Goal: Information Seeking & Learning: Learn about a topic

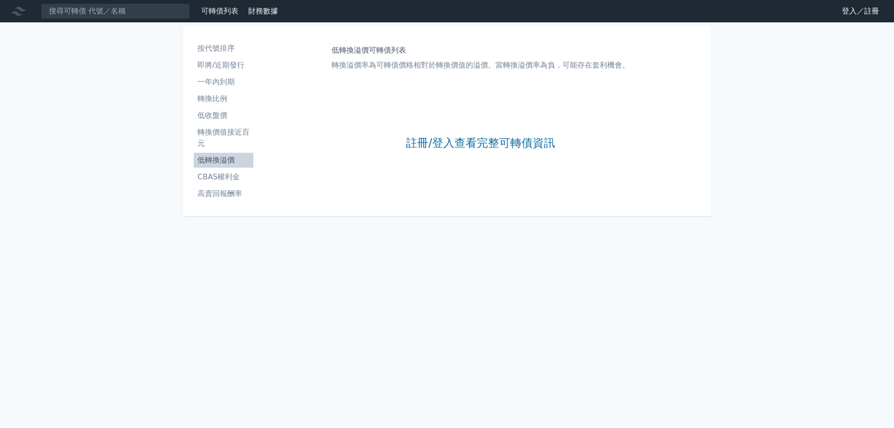
click at [451, 141] on link "註冊/登入查看完整可轉債資訊" at bounding box center [480, 143] width 149 height 15
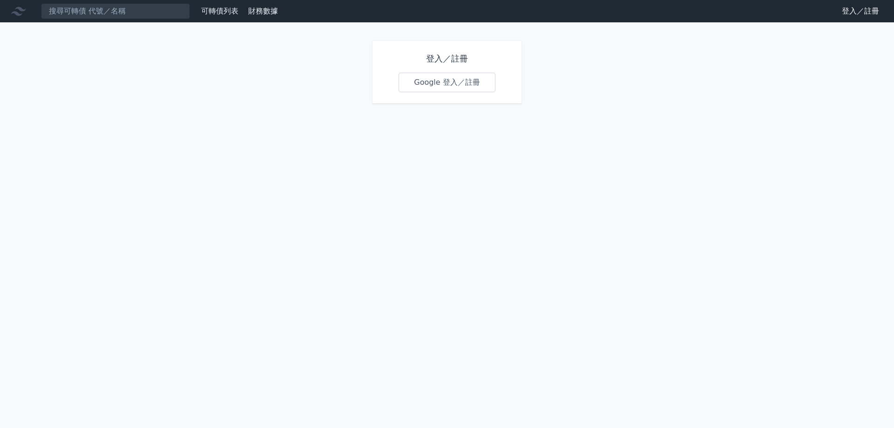
click at [432, 81] on link "Google 登入／註冊" at bounding box center [447, 83] width 97 height 20
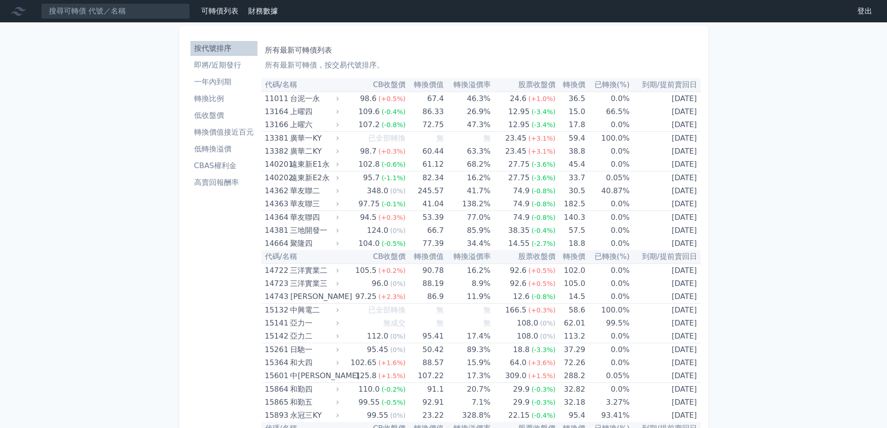
click at [219, 147] on li "低轉換溢價" at bounding box center [224, 148] width 67 height 11
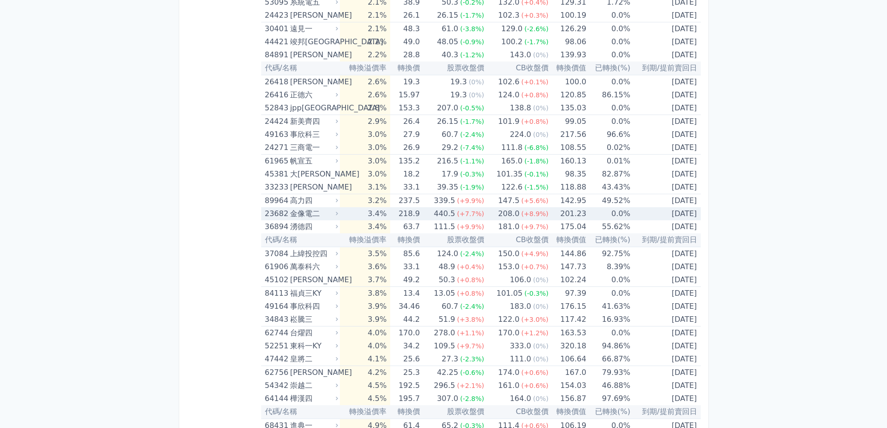
click at [335, 217] on div "金像電二" at bounding box center [313, 213] width 46 height 13
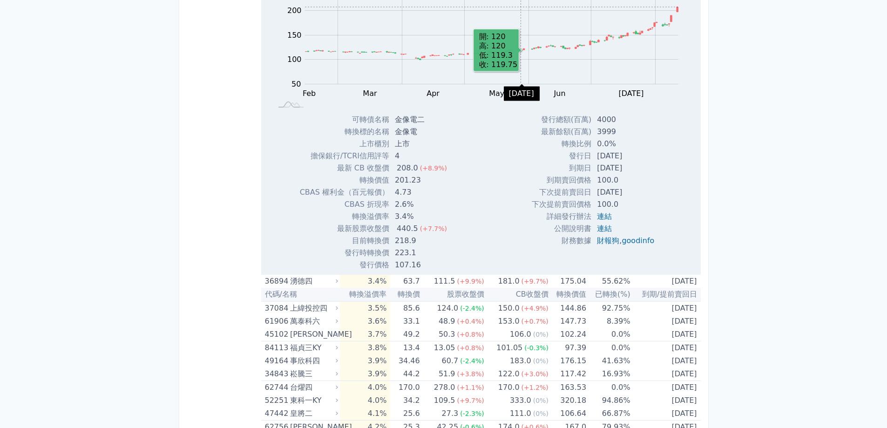
scroll to position [4114, 0]
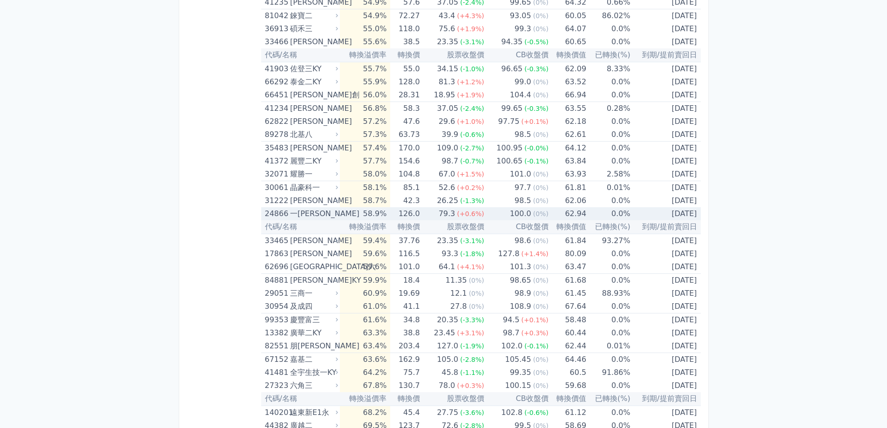
click at [401, 209] on td "126.0" at bounding box center [404, 213] width 29 height 13
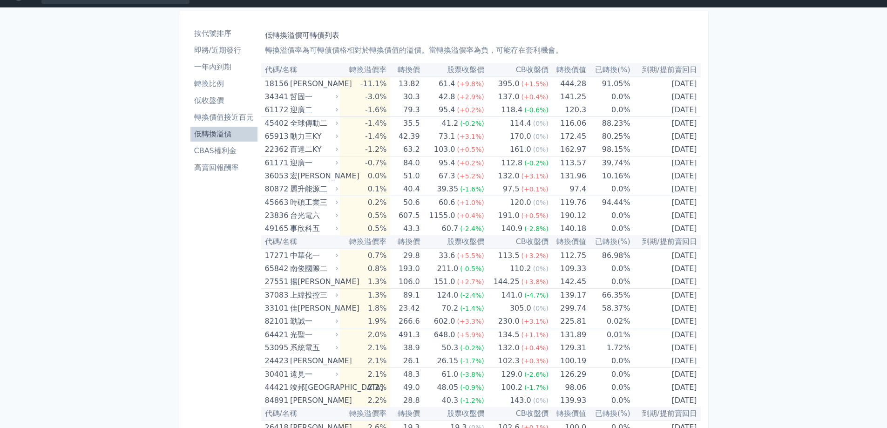
scroll to position [0, 0]
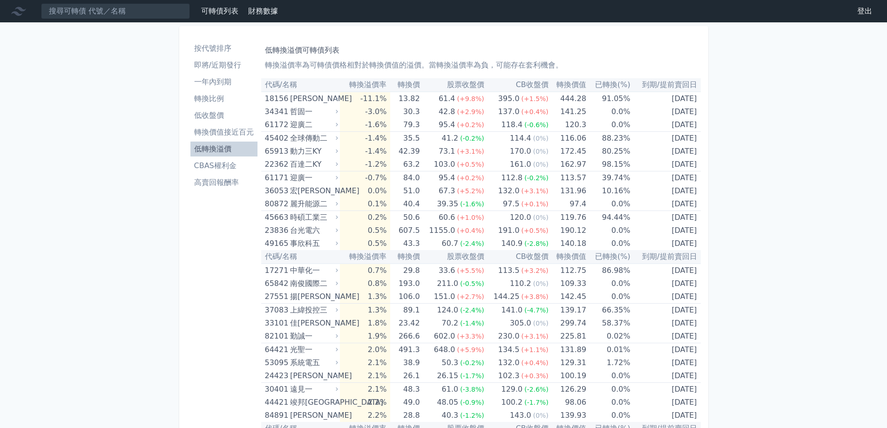
click at [198, 45] on li "按代號排序" at bounding box center [224, 48] width 67 height 11
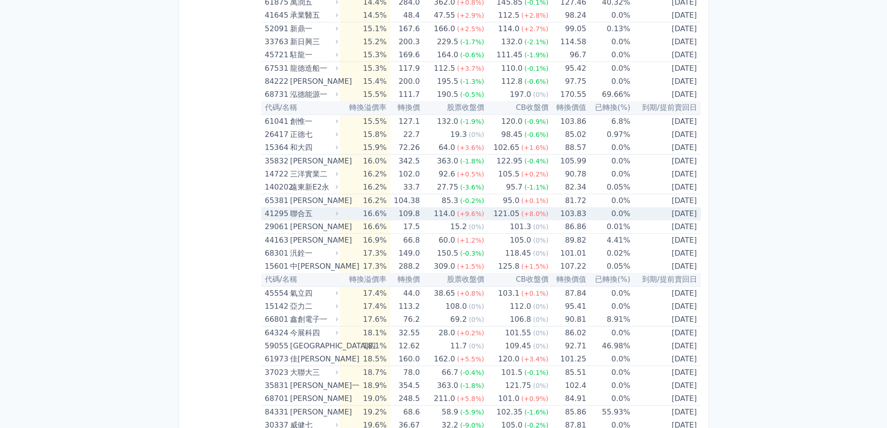
click at [420, 216] on td "109.8" at bounding box center [404, 213] width 29 height 13
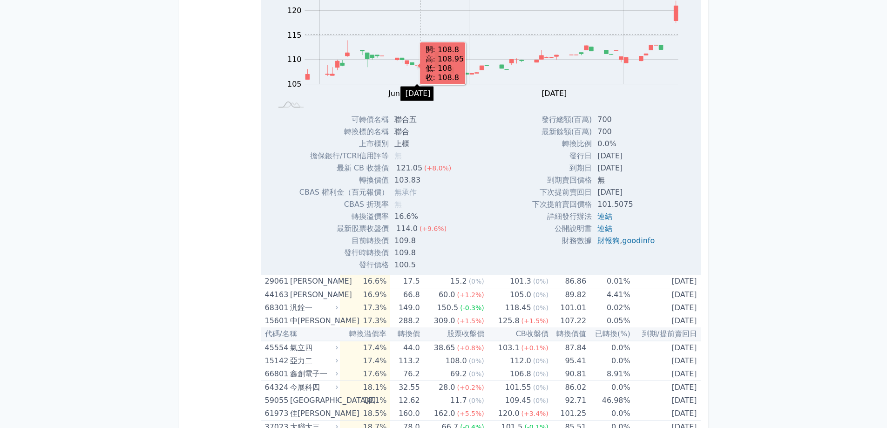
scroll to position [2541, 0]
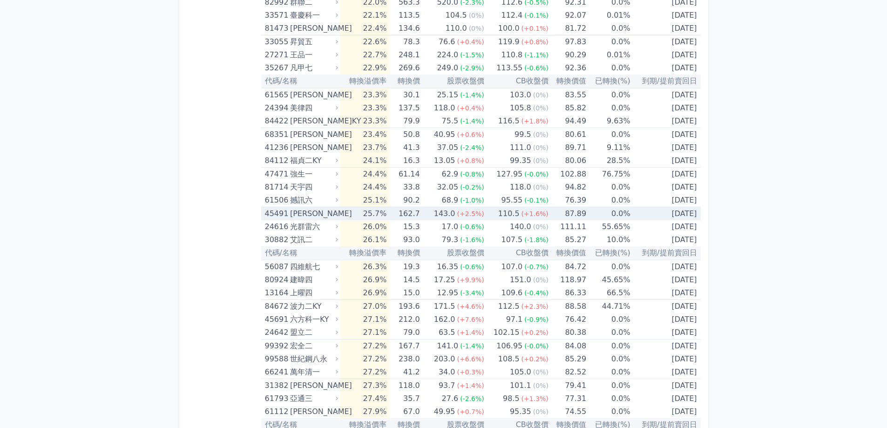
click at [302, 218] on div "[PERSON_NAME]" at bounding box center [313, 213] width 46 height 13
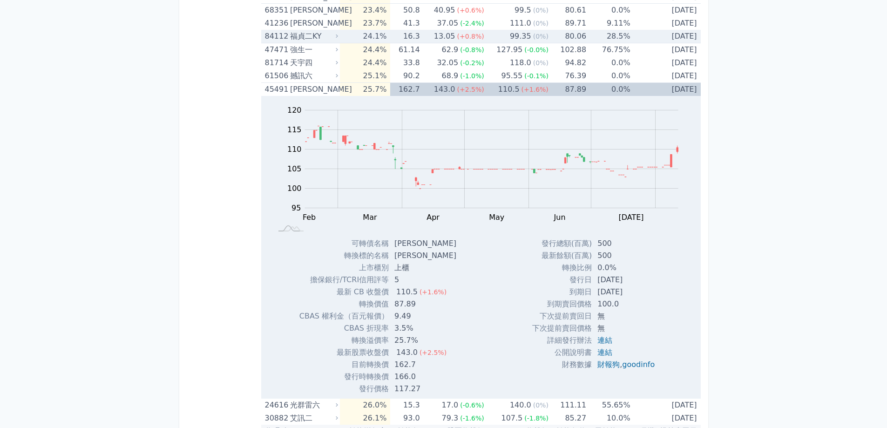
scroll to position [2144, 0]
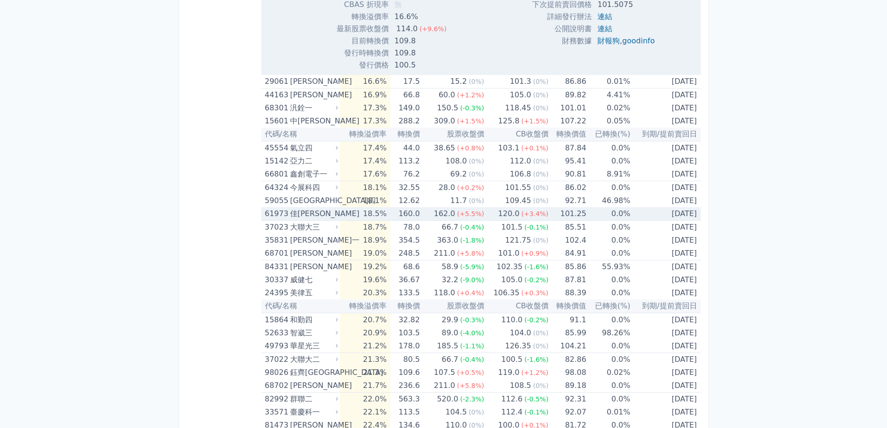
click at [340, 220] on div "61973 佳必琪三" at bounding box center [302, 213] width 75 height 13
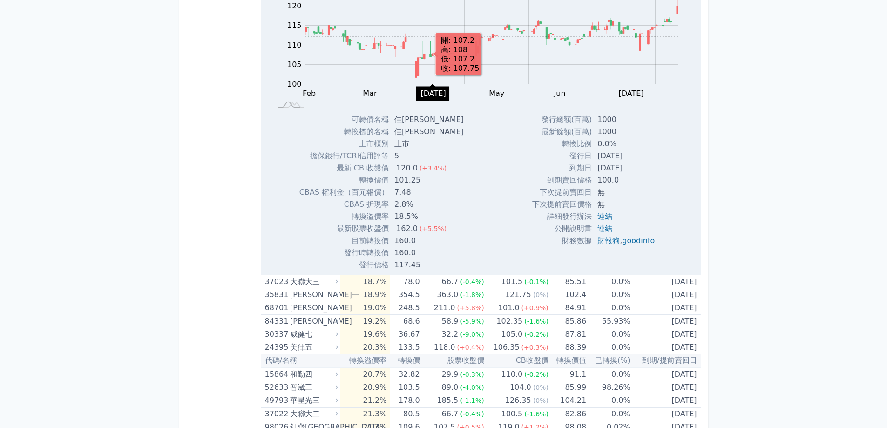
scroll to position [1432, 0]
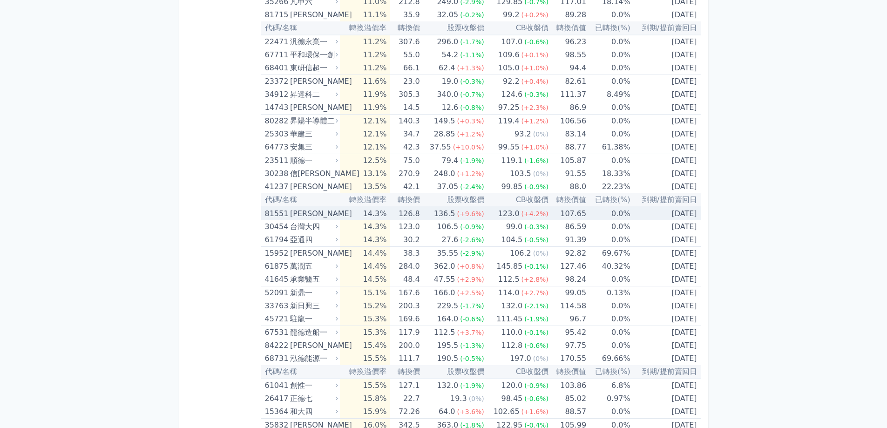
click at [436, 213] on td "136.5 (+9.6%)" at bounding box center [452, 214] width 64 height 14
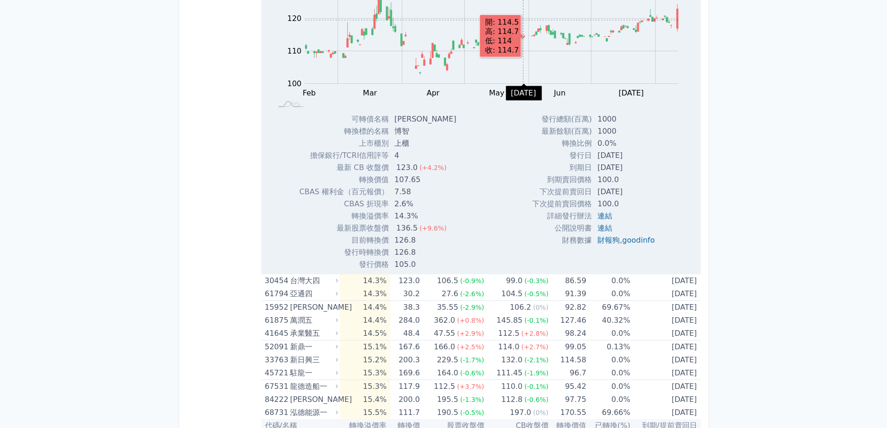
scroll to position [123, 0]
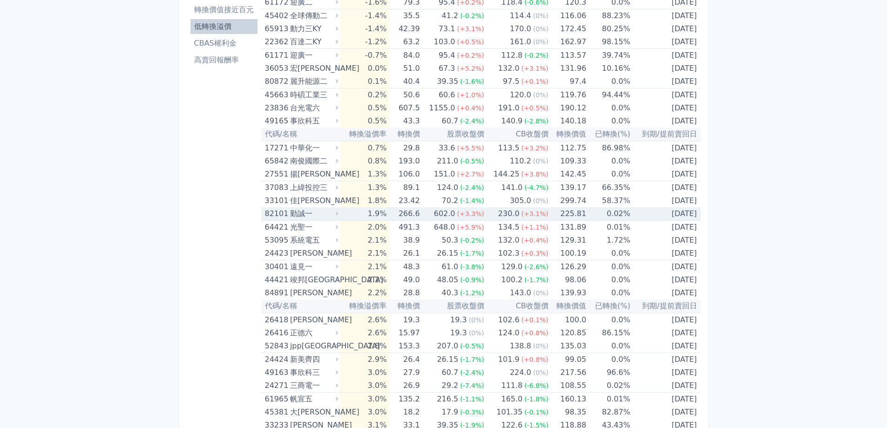
click at [466, 211] on span "(+3.3%)" at bounding box center [470, 213] width 27 height 7
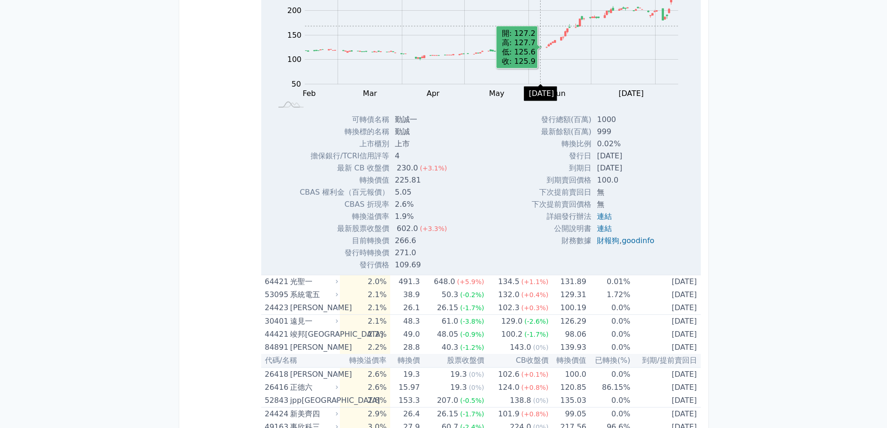
scroll to position [650, 0]
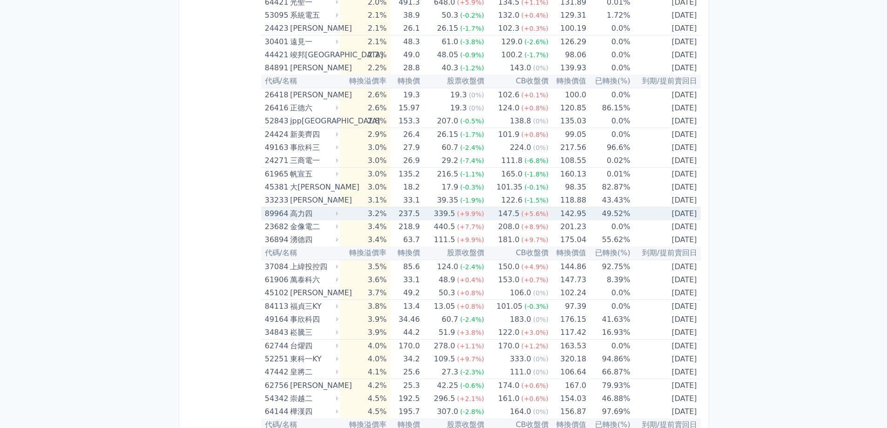
click at [457, 218] on div "339.5" at bounding box center [444, 213] width 25 height 13
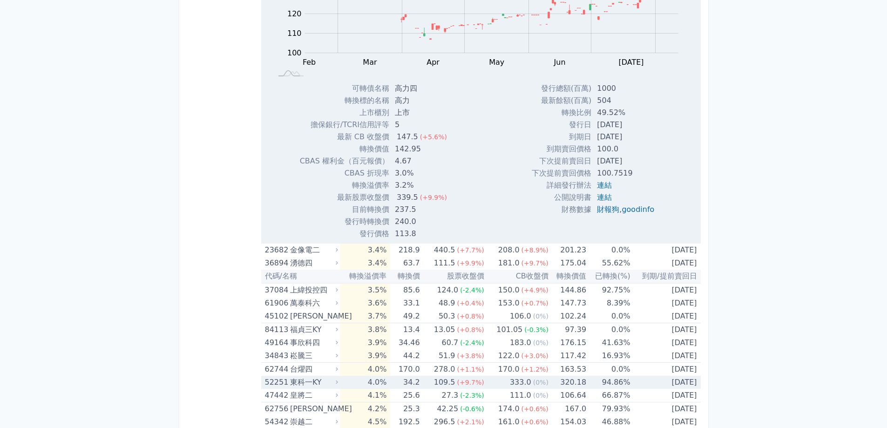
scroll to position [775, 0]
